Goal: Task Accomplishment & Management: Complete application form

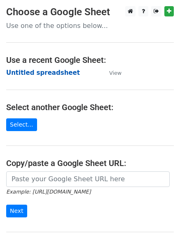
click at [40, 75] on strong "Untitled spreadsheet" at bounding box center [43, 72] width 74 height 7
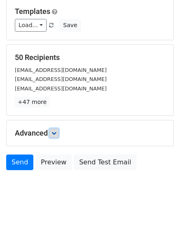
click at [58, 131] on link at bounding box center [53, 133] width 9 height 9
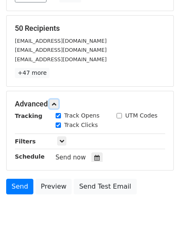
scroll to position [148, 0]
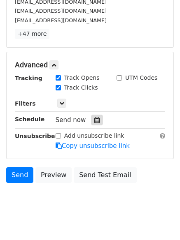
click at [91, 122] on div at bounding box center [96, 120] width 11 height 11
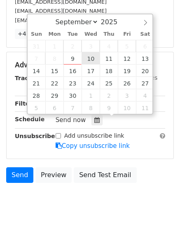
type input "2025-09-10 12:00"
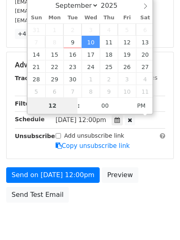
type input "1"
type input "2025-09-10 01:00"
type input "01"
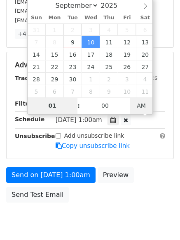
click at [139, 111] on span "AM" at bounding box center [141, 106] width 23 height 16
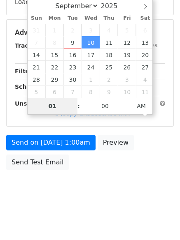
scroll to position [147, 0]
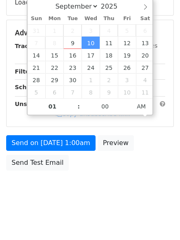
click at [115, 202] on body "New Campaign Daily emails left: 50 Google Sheet: Untitled spreadsheet Variables…" at bounding box center [90, 33] width 180 height 349
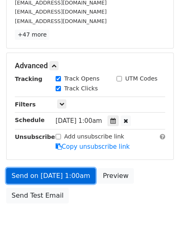
click at [72, 170] on link "Send on Sep 10 at 1:00am" at bounding box center [50, 176] width 89 height 16
click at [80, 175] on link "Send on Sep 10 at 1:00am" at bounding box center [50, 176] width 89 height 16
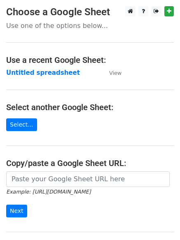
click at [47, 72] on strong "Untitled spreadsheet" at bounding box center [43, 72] width 74 height 7
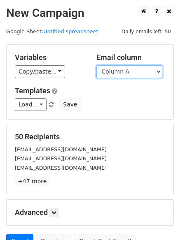
click at [149, 72] on select "Column A Column B Column C Column D Column E Column F" at bounding box center [129, 71] width 66 height 13
select select "Column B"
click at [96, 65] on select "Column A Column B Column C Column D Column E Column F" at bounding box center [129, 71] width 66 height 13
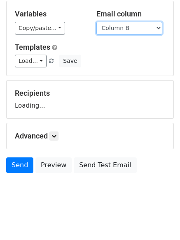
scroll to position [47, 0]
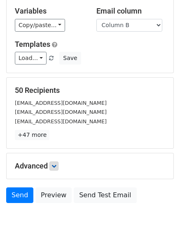
click at [54, 133] on p "+47 more" at bounding box center [90, 135] width 150 height 10
click at [53, 165] on icon at bounding box center [53, 166] width 5 height 5
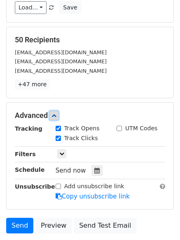
scroll to position [148, 0]
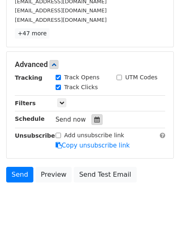
click at [94, 123] on icon at bounding box center [96, 120] width 5 height 6
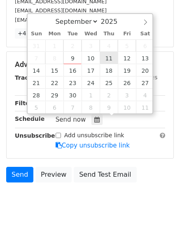
type input "2025-09-11 12:00"
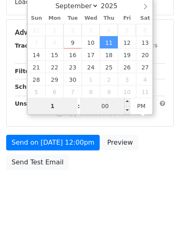
type input "1"
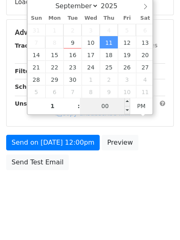
type input "2025-09-11 13:00"
type input "01"
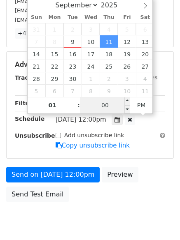
click at [105, 109] on input "00" at bounding box center [105, 105] width 50 height 16
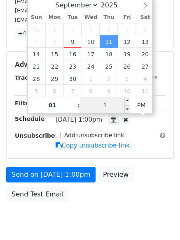
type input "11"
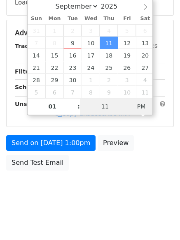
type input "2025-09-11 01:11"
click at [140, 111] on span "PM" at bounding box center [141, 106] width 23 height 16
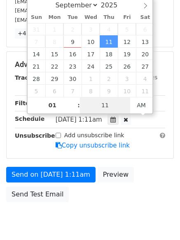
scroll to position [147, 0]
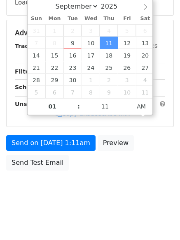
click at [109, 199] on body "New Campaign Daily emails left: 50 Google Sheet: Untitled spreadsheet Variables…" at bounding box center [90, 33] width 180 height 349
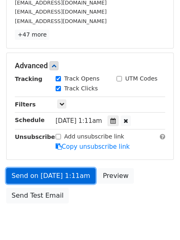
click at [71, 169] on link "Send on Sep 11 at 1:11am" at bounding box center [50, 176] width 89 height 16
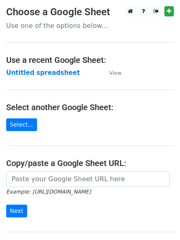
click at [57, 72] on strong "Untitled spreadsheet" at bounding box center [43, 72] width 74 height 7
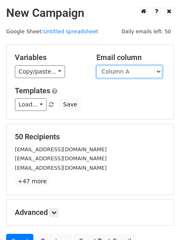
click at [131, 68] on select "Column A Column B Column C Column D Column E Column F" at bounding box center [129, 71] width 66 height 13
click at [96, 65] on select "Column A Column B Column C Column D Column E Column F" at bounding box center [129, 71] width 66 height 13
click at [133, 70] on select "Column A Column B Column C Column D Column E Column F" at bounding box center [129, 71] width 66 height 13
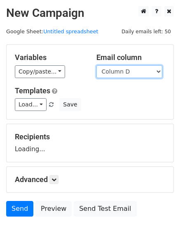
select select "Column C"
click at [96, 65] on select "Column A Column B Column C Column D Column E Column F" at bounding box center [129, 71] width 66 height 13
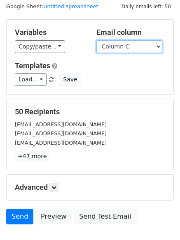
scroll to position [47, 0]
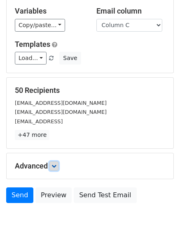
click at [54, 164] on icon at bounding box center [53, 166] width 5 height 5
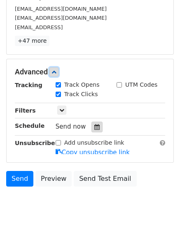
scroll to position [143, 0]
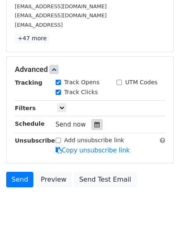
click at [95, 126] on icon at bounding box center [96, 125] width 5 height 6
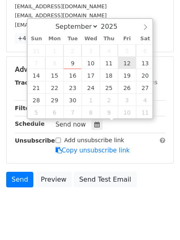
type input "2025-09-12 12:00"
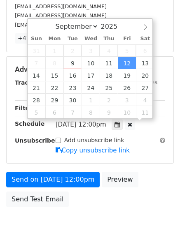
scroll to position [0, 0]
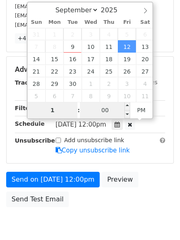
type input "1"
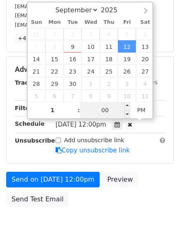
type input "2025-09-12 13:00"
type input "01"
click at [107, 108] on input "00" at bounding box center [105, 110] width 50 height 16
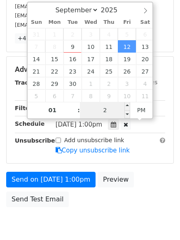
type input "22"
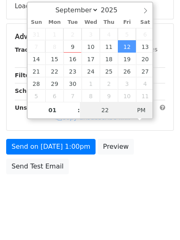
type input "2025-09-12 01:22"
click at [138, 108] on span "PM" at bounding box center [141, 110] width 23 height 16
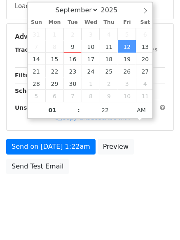
click at [130, 174] on div "Send on Sep 12 at 1:22am Preview Send Test Email" at bounding box center [90, 159] width 180 height 40
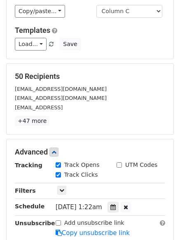
scroll to position [147, 0]
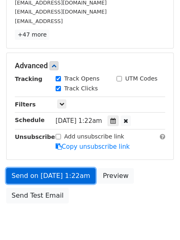
click at [69, 178] on link "Send on Sep 12 at 1:22am" at bounding box center [50, 176] width 89 height 16
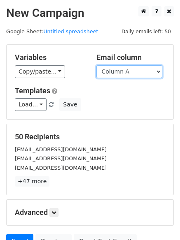
click at [142, 72] on select "Column A Column B Column C Column D Column E Column F" at bounding box center [129, 71] width 66 height 13
select select "Column D"
click at [96, 65] on select "Column A Column B Column C Column D Column E Column F" at bounding box center [129, 71] width 66 height 13
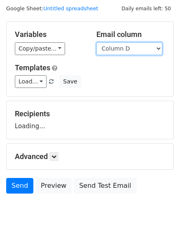
scroll to position [47, 0]
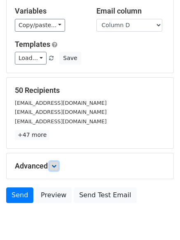
click at [56, 168] on icon at bounding box center [53, 166] width 5 height 5
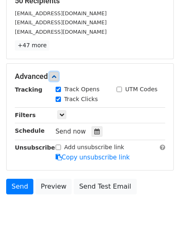
scroll to position [139, 0]
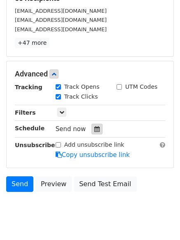
click at [91, 133] on div at bounding box center [96, 129] width 11 height 11
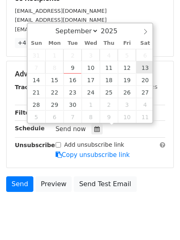
type input "2025-09-13 12:00"
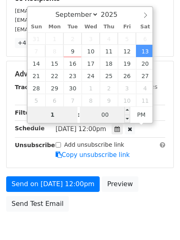
type input "1"
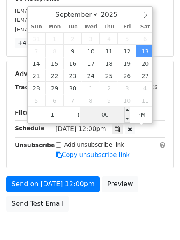
type input "2025-09-13 13:00"
type input "01"
click at [109, 113] on input "00" at bounding box center [105, 115] width 50 height 16
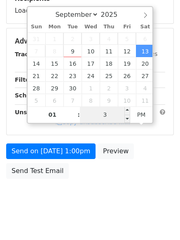
type input "33"
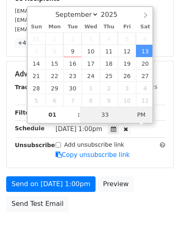
type input "2025-09-13 01:33"
click at [143, 119] on span "PM" at bounding box center [141, 115] width 23 height 16
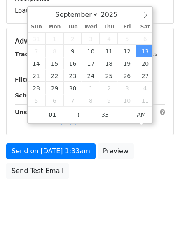
click at [128, 201] on body "New Campaign Daily emails left: 50 Google Sheet: Untitled spreadsheet Variables…" at bounding box center [90, 41] width 180 height 349
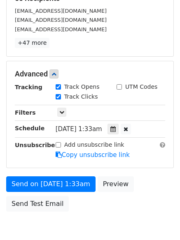
click at [81, 172] on form "Variables Copy/paste... {{Column A}} {{Column B}} {{Column C}} {{Column D}} {{C…" at bounding box center [90, 61] width 168 height 310
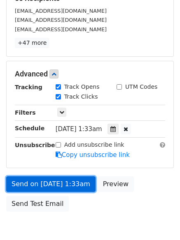
click at [79, 187] on link "Send on Sep 13 at 1:33am" at bounding box center [50, 185] width 89 height 16
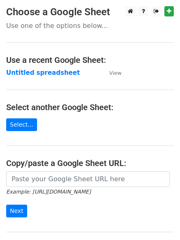
click at [52, 72] on strong "Untitled spreadsheet" at bounding box center [43, 72] width 74 height 7
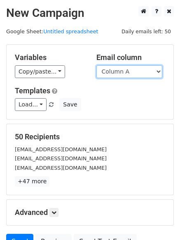
click at [142, 73] on select "Column A Column B Column C Column D Column E Column F" at bounding box center [129, 71] width 66 height 13
select select "Column E"
click at [96, 65] on select "Column A Column B Column C Column D Column E Column F" at bounding box center [129, 71] width 66 height 13
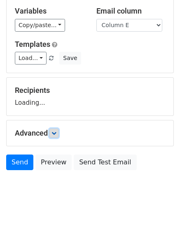
click at [58, 133] on link at bounding box center [53, 133] width 9 height 9
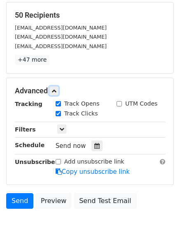
scroll to position [124, 0]
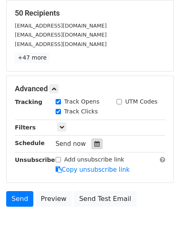
click at [94, 144] on icon at bounding box center [96, 144] width 5 height 6
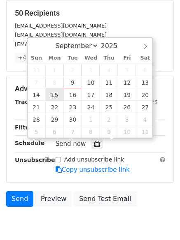
type input "[DATE] 12:00"
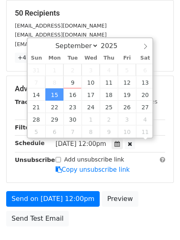
scroll to position [0, 0]
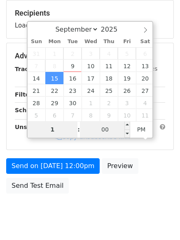
type input "1"
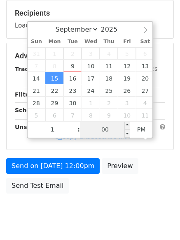
type input "[DATE] 13:00"
type input "01"
click at [104, 125] on input "00" at bounding box center [105, 129] width 50 height 16
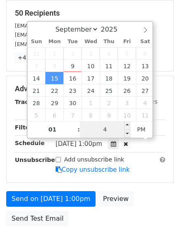
type input "44"
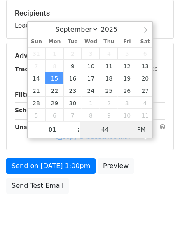
type input "2025-09-15 01:44"
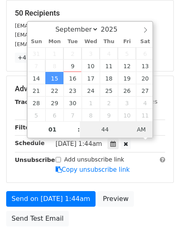
click at [143, 130] on span "AM" at bounding box center [141, 129] width 23 height 16
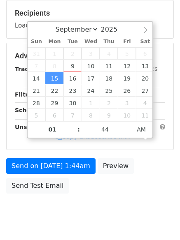
click at [130, 198] on body "New Campaign Daily emails left: 50 Google Sheet: Untitled spreadsheet Variables…" at bounding box center [90, 56] width 180 height 349
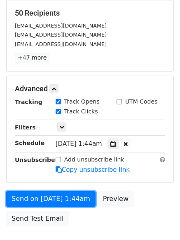
click at [73, 196] on link "Send on Sep 15 at 1:44am" at bounding box center [50, 199] width 89 height 16
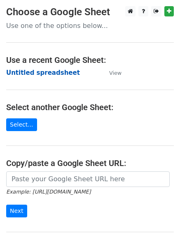
click at [61, 72] on strong "Untitled spreadsheet" at bounding box center [43, 72] width 74 height 7
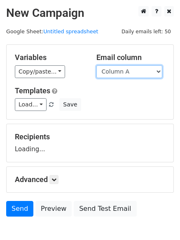
drag, startPoint x: 0, startPoint y: 0, endPoint x: 143, endPoint y: 76, distance: 161.9
click at [143, 75] on select "Column A Column B Column C Column D Column E Column F" at bounding box center [129, 71] width 66 height 13
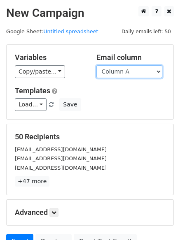
drag, startPoint x: 146, startPoint y: 71, endPoint x: 146, endPoint y: 77, distance: 5.8
click at [146, 71] on select "Column A Column B Column C Column D Column E Column F" at bounding box center [129, 71] width 66 height 13
select select "Column F"
click at [96, 65] on select "Column A Column B Column C Column D Column E Column F" at bounding box center [129, 71] width 66 height 13
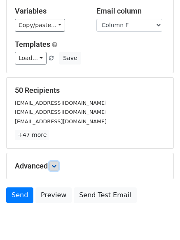
click at [56, 162] on link at bounding box center [53, 166] width 9 height 9
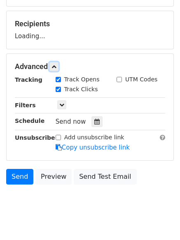
scroll to position [114, 0]
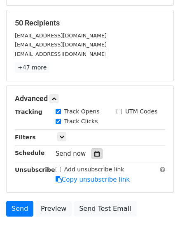
click at [94, 155] on icon at bounding box center [96, 154] width 5 height 6
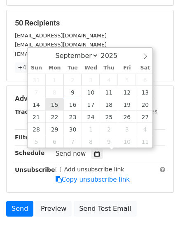
type input "[DATE] 12:00"
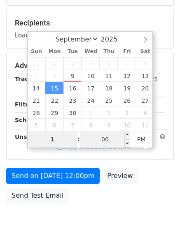
type input "1"
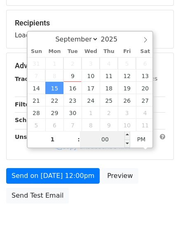
type input "[DATE] 13:00"
type input "01"
click at [104, 142] on input "00" at bounding box center [105, 139] width 50 height 16
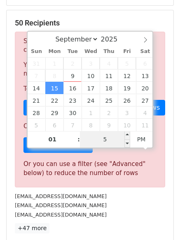
type input "55"
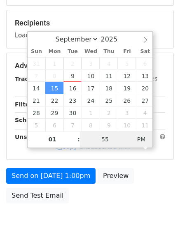
click at [144, 137] on span "PM" at bounding box center [141, 139] width 23 height 16
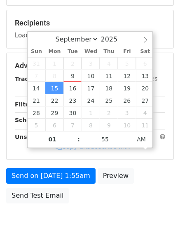
click at [117, 226] on body "New Campaign Daily emails left: 50 Google Sheet: Untitled spreadsheet Variables…" at bounding box center [90, 66] width 180 height 349
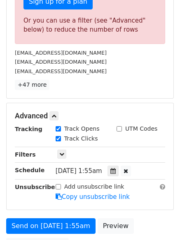
scroll to position [341, 0]
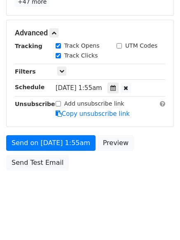
click at [130, 88] on div "[DATE]-09-15 01:55" at bounding box center [104, 88] width 97 height 11
click at [119, 83] on div at bounding box center [112, 88] width 11 height 11
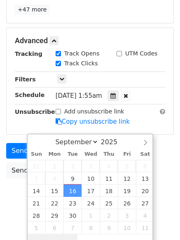
scroll to position [186, 0]
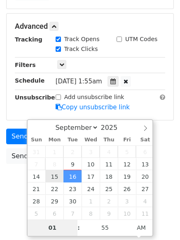
type input "[DATE] 01:55"
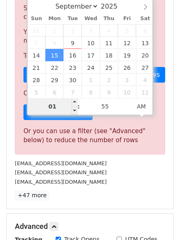
scroll to position [180, 0]
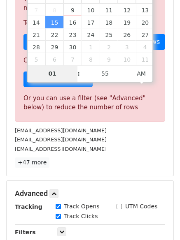
type input "3"
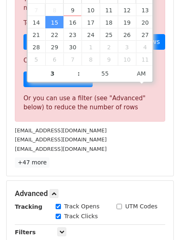
type input "[DATE] 03:55"
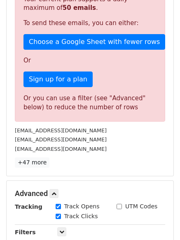
click at [123, 172] on div "50 Recipients Sorry, you don't have enough daily email credits to send these em…" at bounding box center [90, 60] width 167 height 232
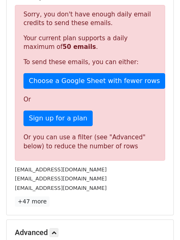
scroll to position [206, 0]
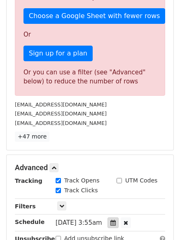
click at [119, 226] on div at bounding box center [112, 223] width 11 height 11
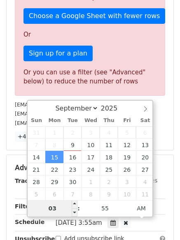
click at [57, 208] on input "03" at bounding box center [53, 208] width 50 height 16
click at [57, 208] on input "4" at bounding box center [53, 208] width 50 height 16
type input "1"
type input "[DATE] 01:55"
type input "01"
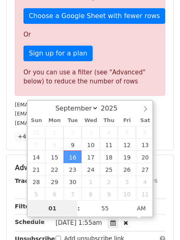
scroll to position [186, 0]
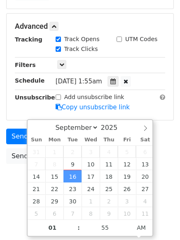
click at [172, 156] on div "Send on [DATE] 1:55am Preview Send Test Email" at bounding box center [90, 149] width 180 height 40
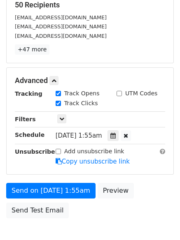
scroll to position [180, 0]
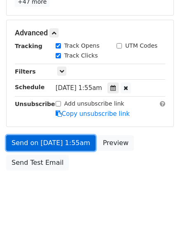
click at [77, 144] on link "Send on [DATE] 1:55am" at bounding box center [50, 143] width 89 height 16
